Goal: Check status: Check status

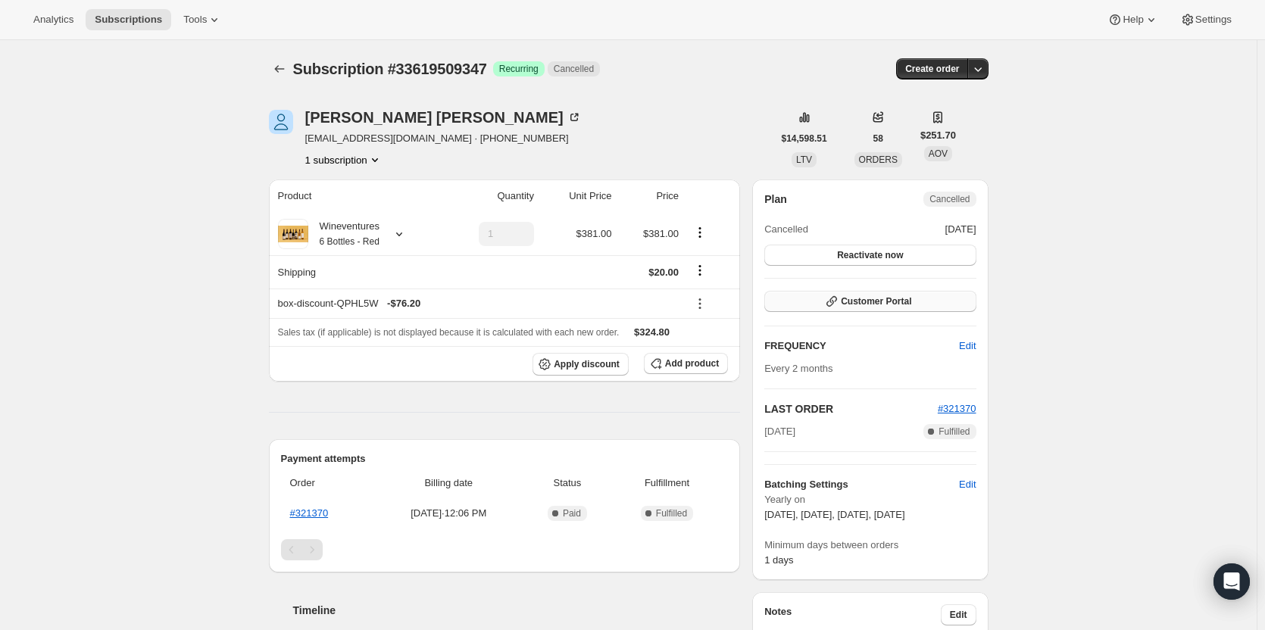
click at [880, 305] on span "Customer Portal" at bounding box center [876, 301] width 70 height 12
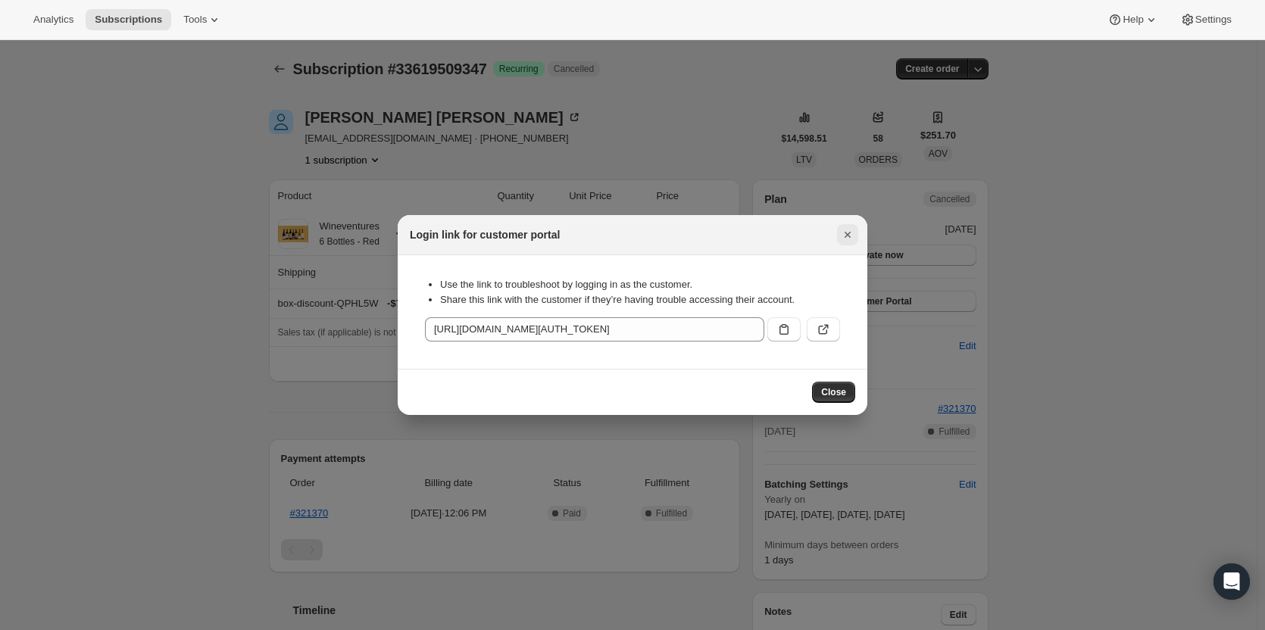
click at [853, 233] on icon "Close" at bounding box center [847, 234] width 15 height 15
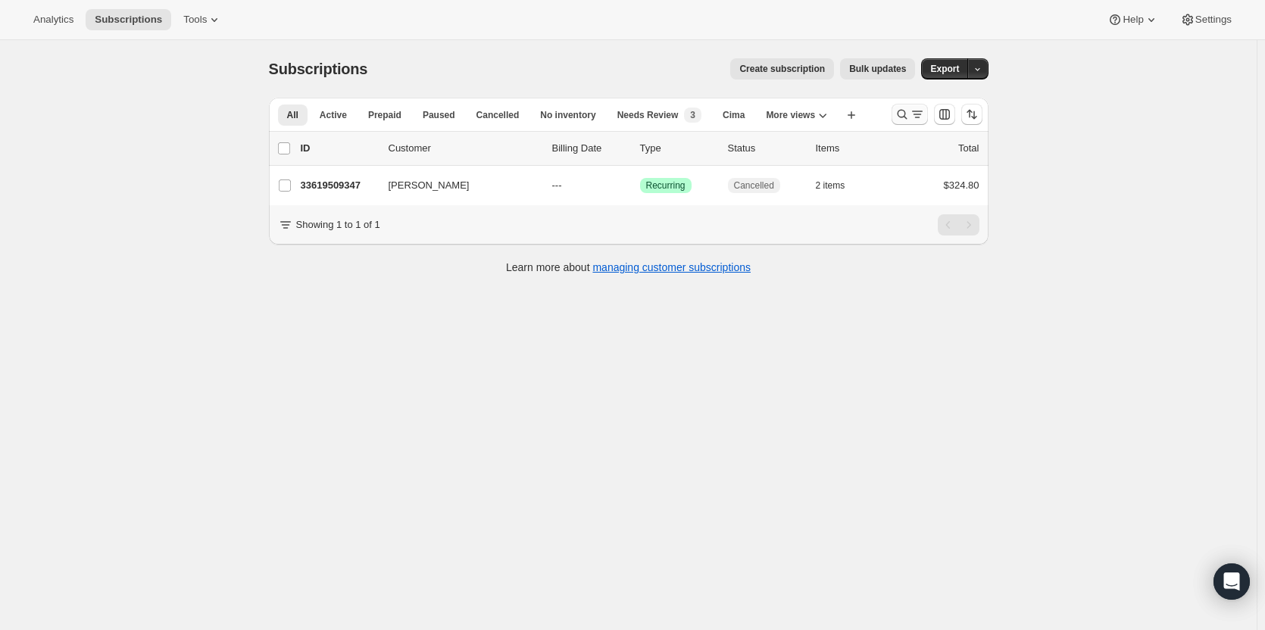
click at [907, 117] on icon "Search and filter results" at bounding box center [902, 114] width 15 height 15
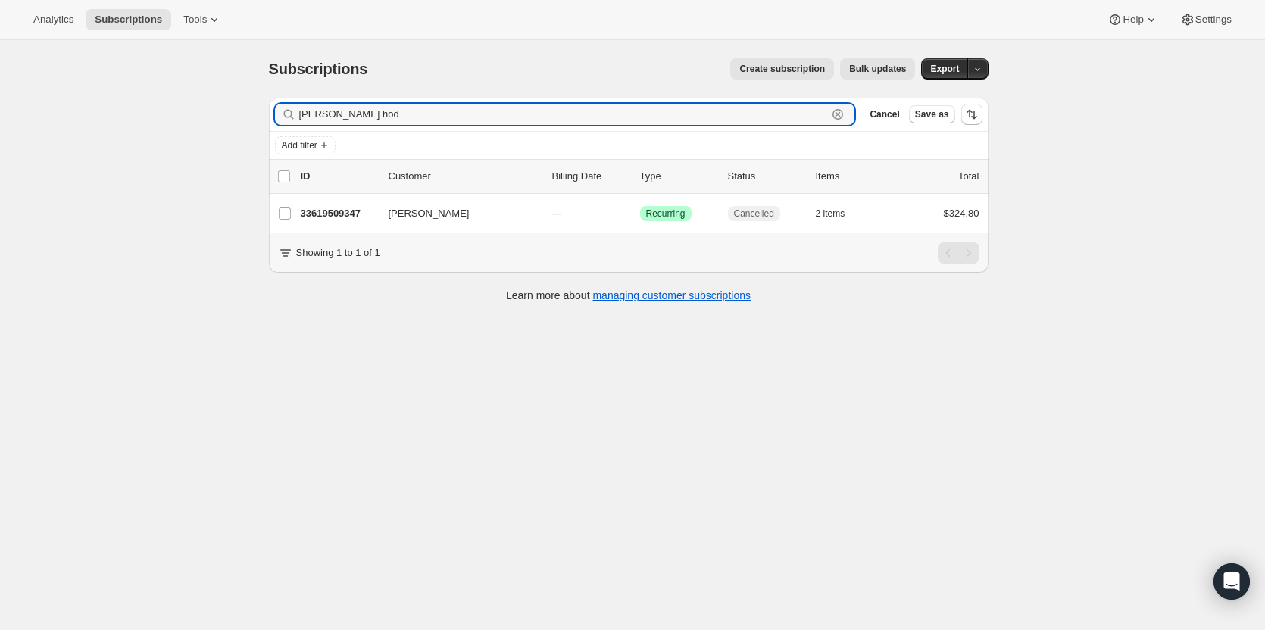
click at [845, 111] on icon "button" at bounding box center [837, 114] width 15 height 15
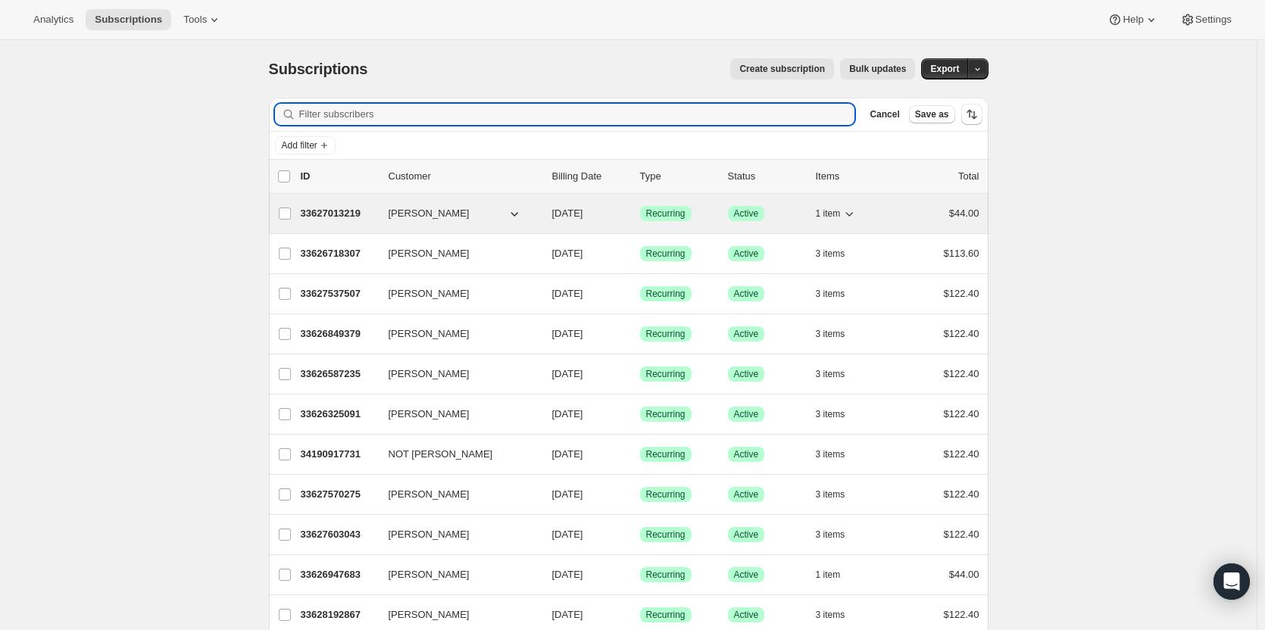
click at [313, 214] on p "33627013219" at bounding box center [339, 213] width 76 height 15
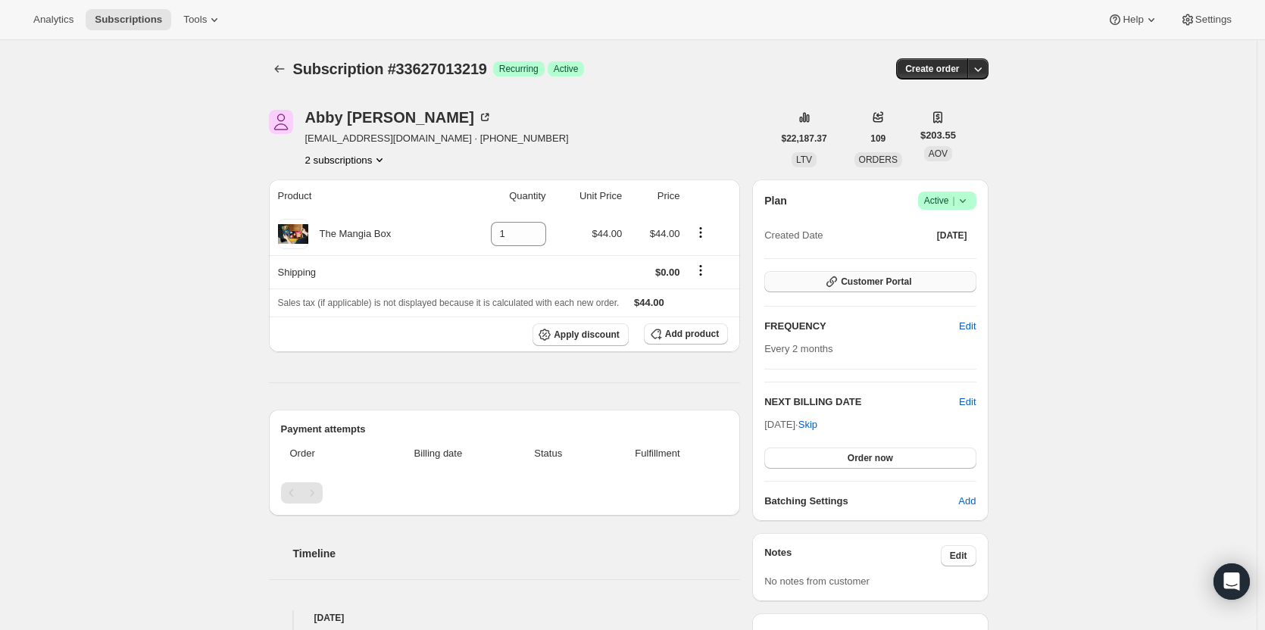
click at [896, 280] on span "Customer Portal" at bounding box center [876, 282] width 70 height 12
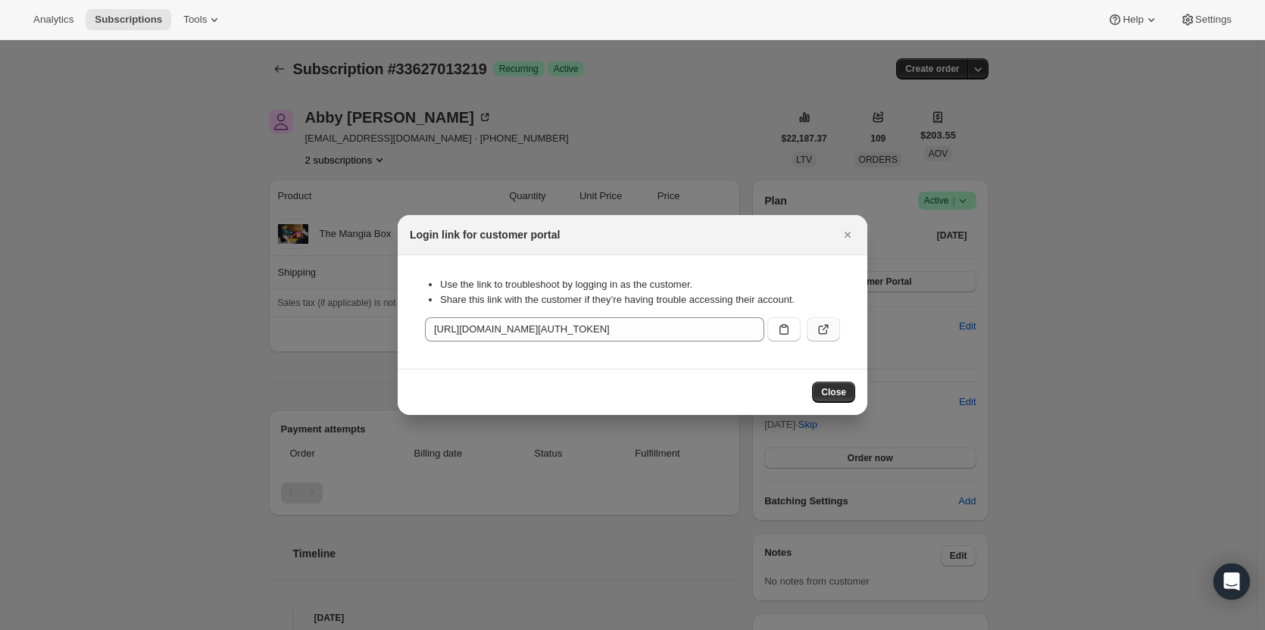
click at [823, 327] on icon ":rqb:" at bounding box center [823, 329] width 15 height 15
click at [851, 235] on icon "Close" at bounding box center [847, 234] width 15 height 15
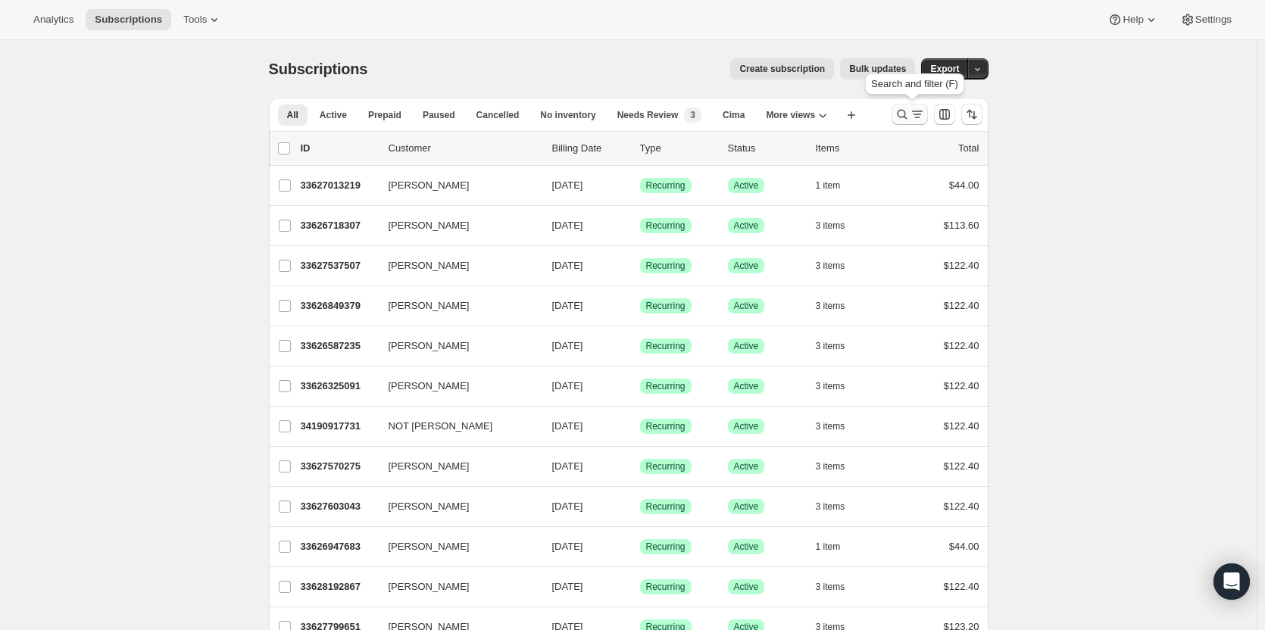
click at [918, 109] on icon "Search and filter results" at bounding box center [917, 114] width 15 height 15
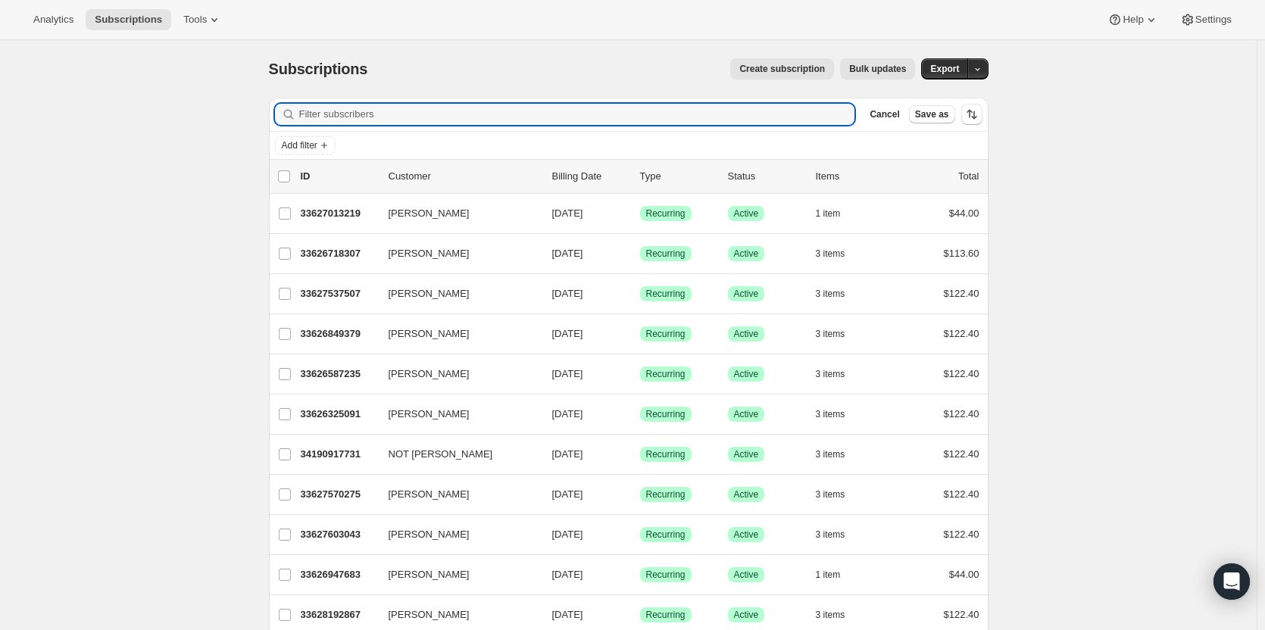
drag, startPoint x: 410, startPoint y: 107, endPoint x: 302, endPoint y: 105, distance: 108.3
click at [302, 105] on input "Filter subscribers" at bounding box center [577, 114] width 556 height 21
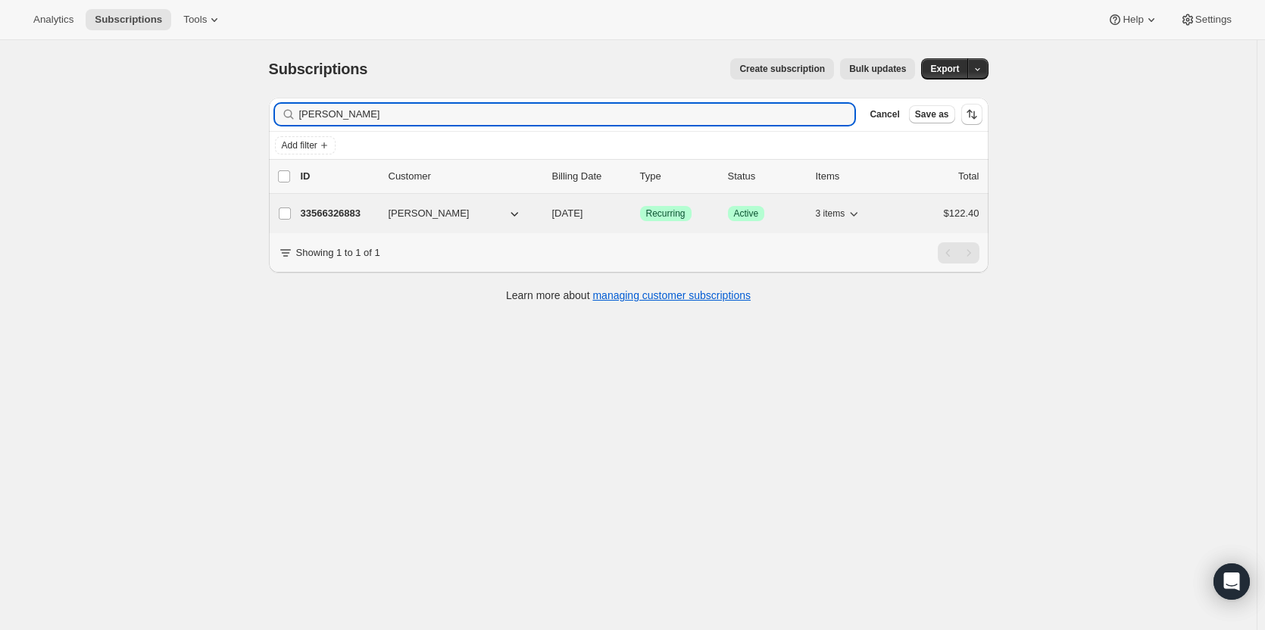
type input "[PERSON_NAME]"
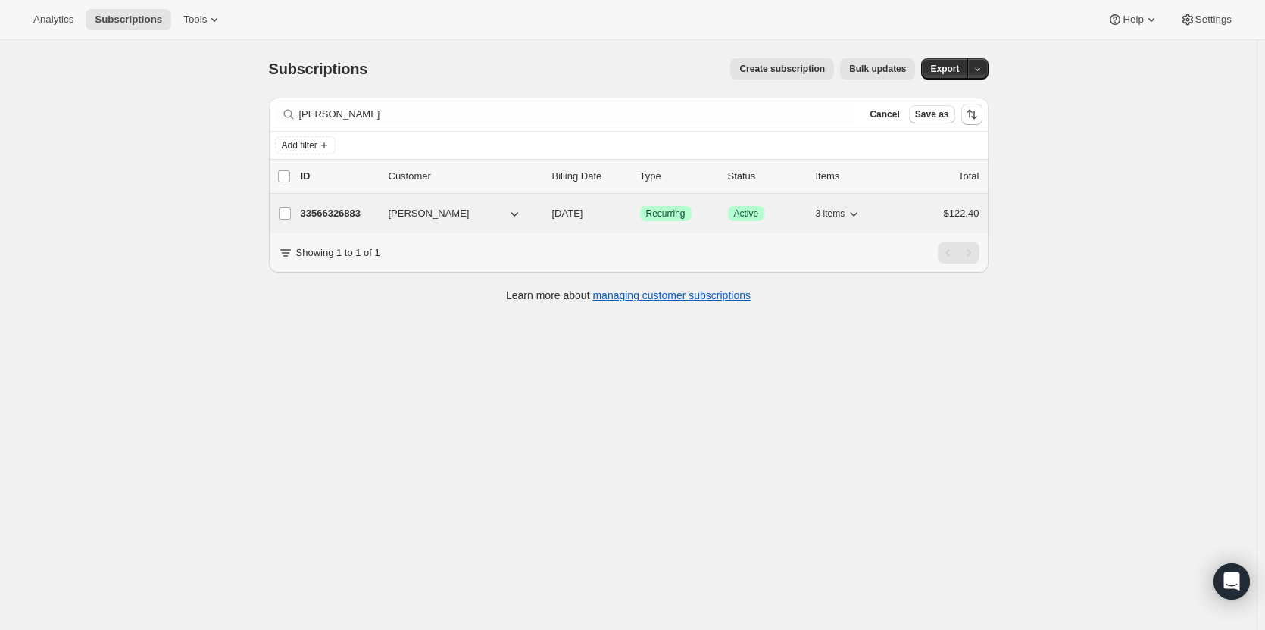
click at [347, 209] on p "33566326883" at bounding box center [339, 213] width 76 height 15
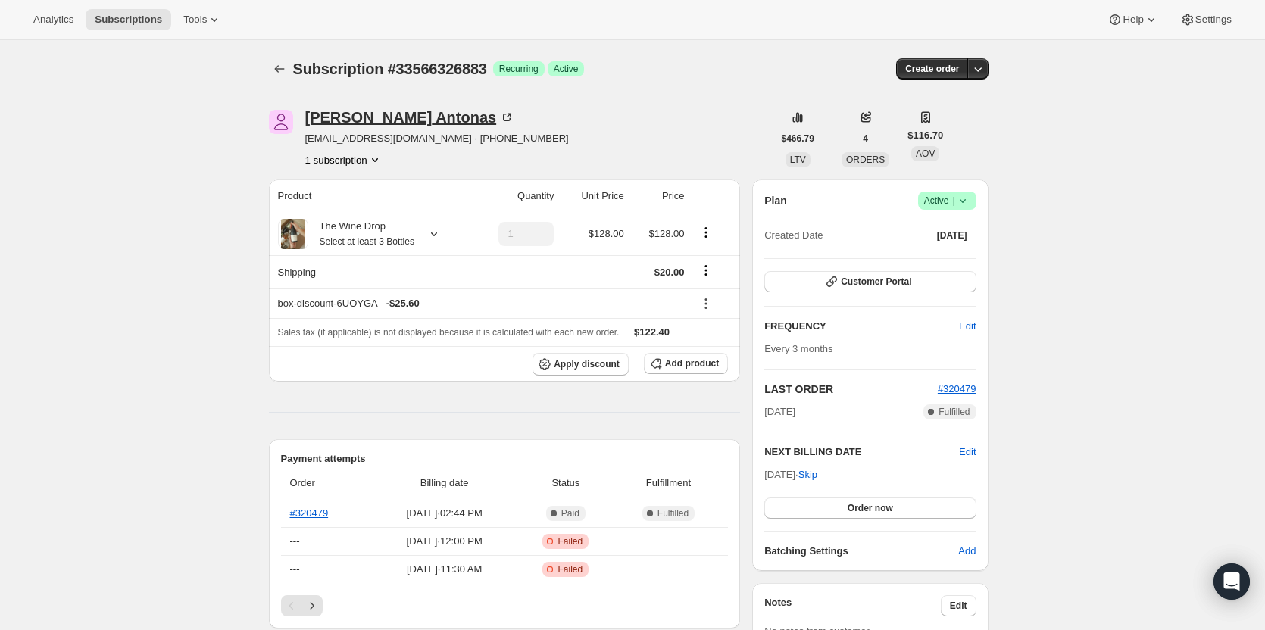
click at [343, 111] on div "[PERSON_NAME]" at bounding box center [410, 117] width 210 height 15
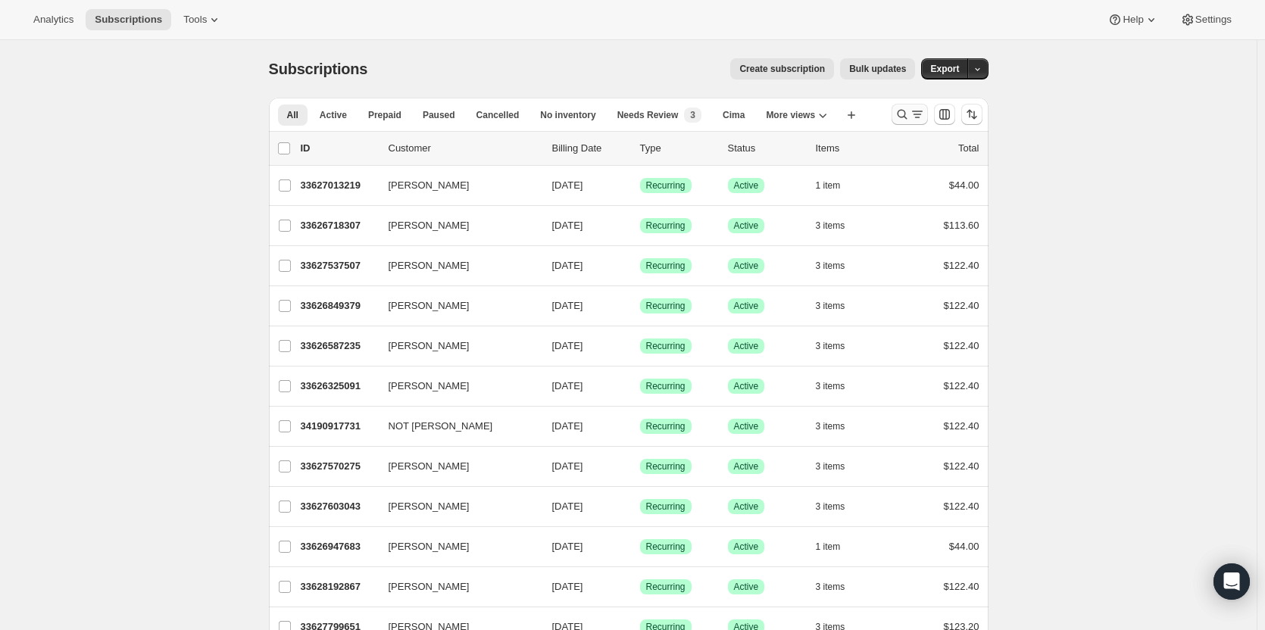
click at [914, 109] on icon "Search and filter results" at bounding box center [917, 114] width 15 height 15
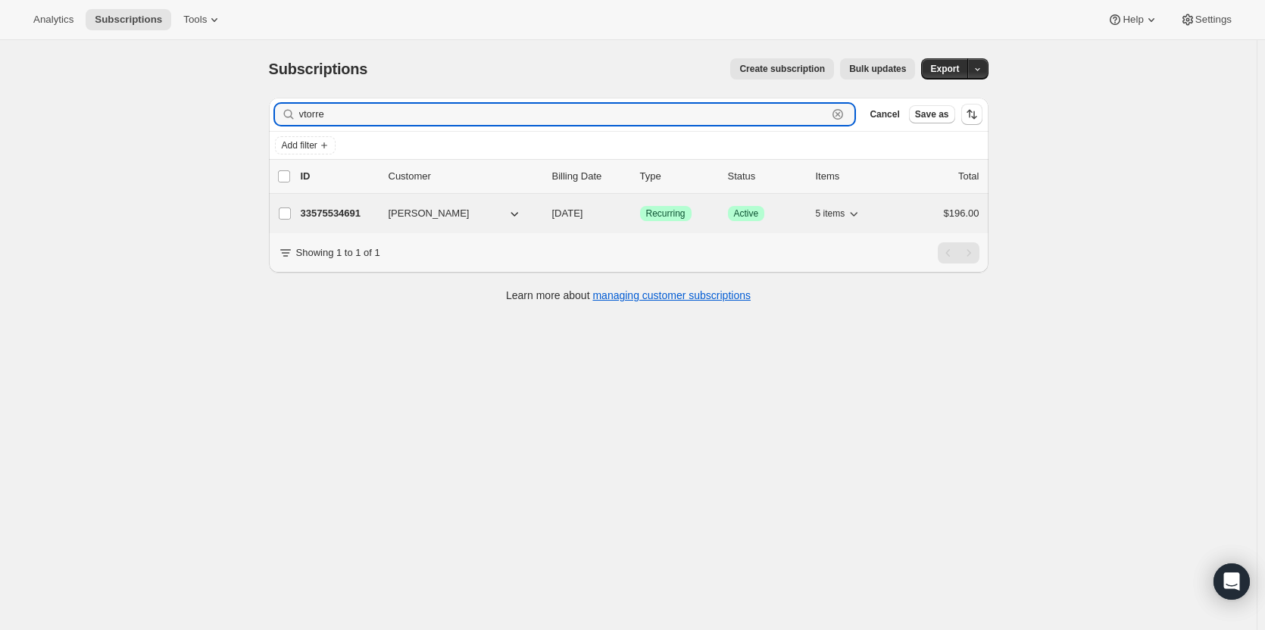
type input "vtorre"
click at [353, 204] on div "33575534691 Vanessa Torre 11/05/2025 Success Recurring Success Active 5 items $…" at bounding box center [640, 213] width 679 height 21
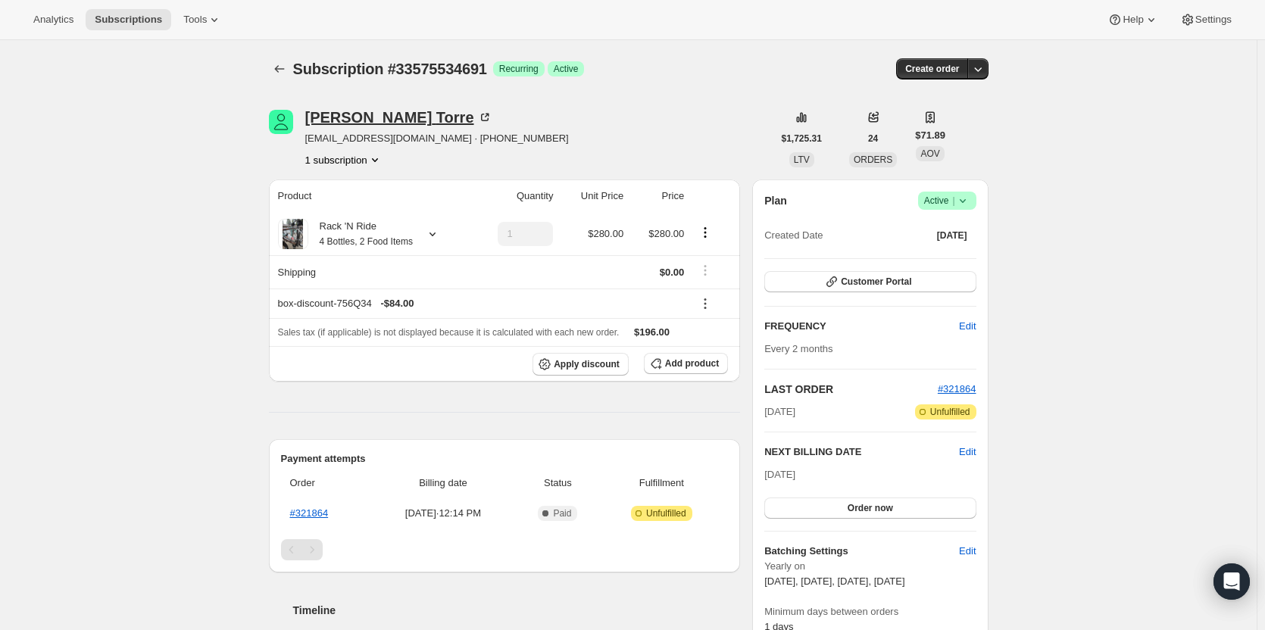
click at [343, 117] on div "Vanessa Torre" at bounding box center [398, 117] width 187 height 15
